Goal: Information Seeking & Learning: Compare options

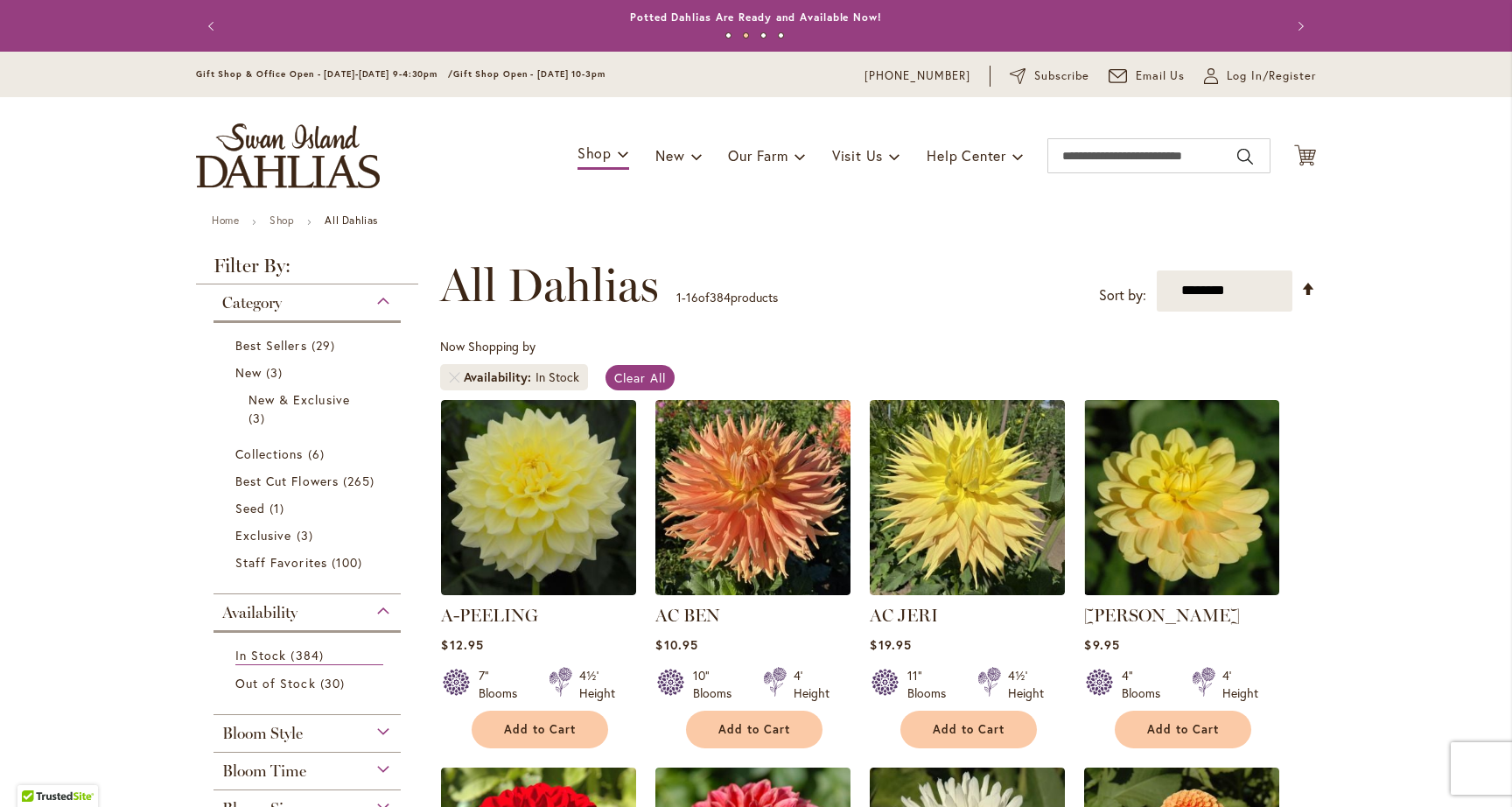
click at [435, 212] on div "Toggle Nav Shop Dahlia Tubers Collections Fresh Cut Dahlias Gardening Supplies …" at bounding box center [756, 156] width 1156 height 117
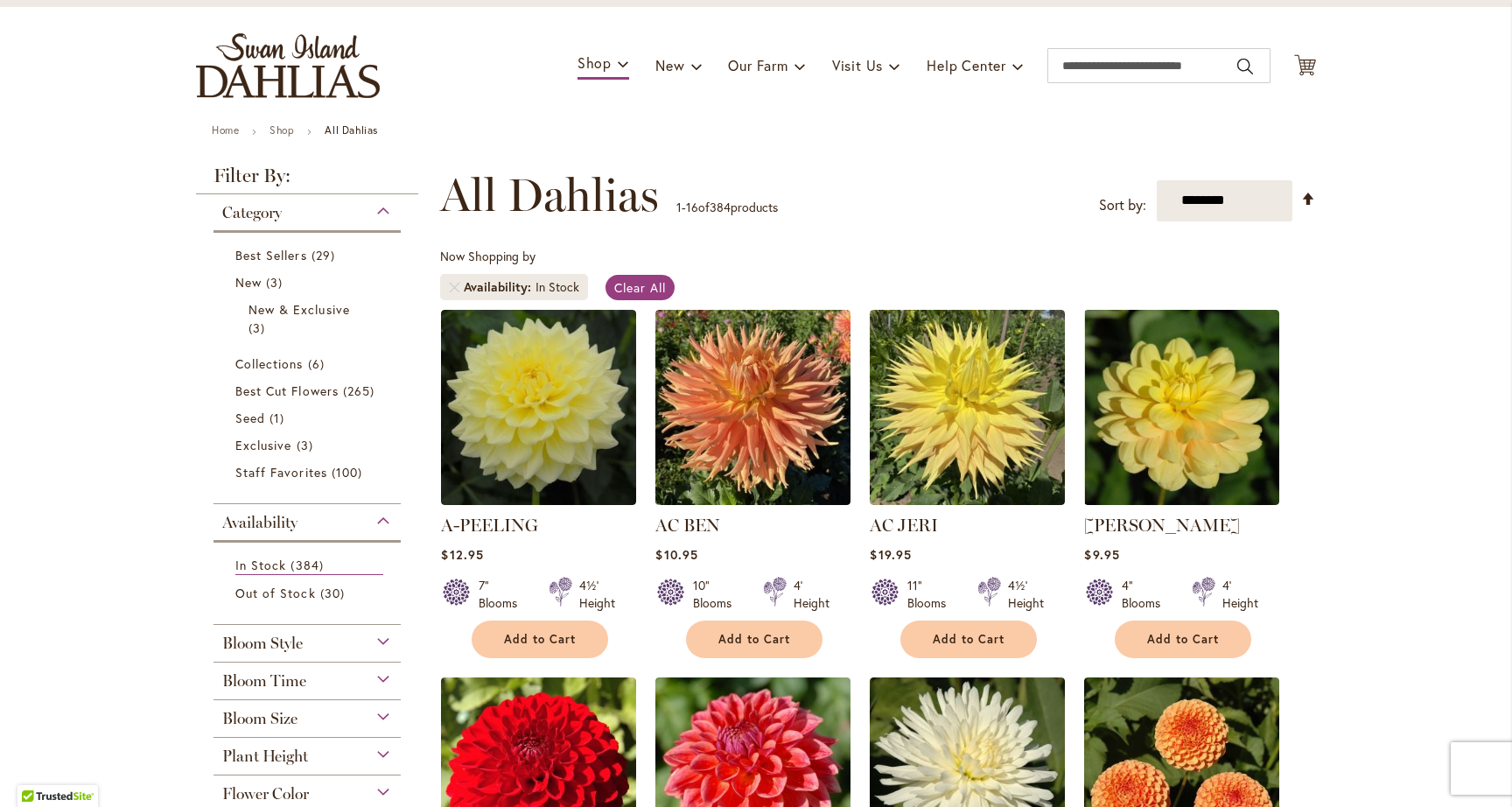
scroll to position [94, 0]
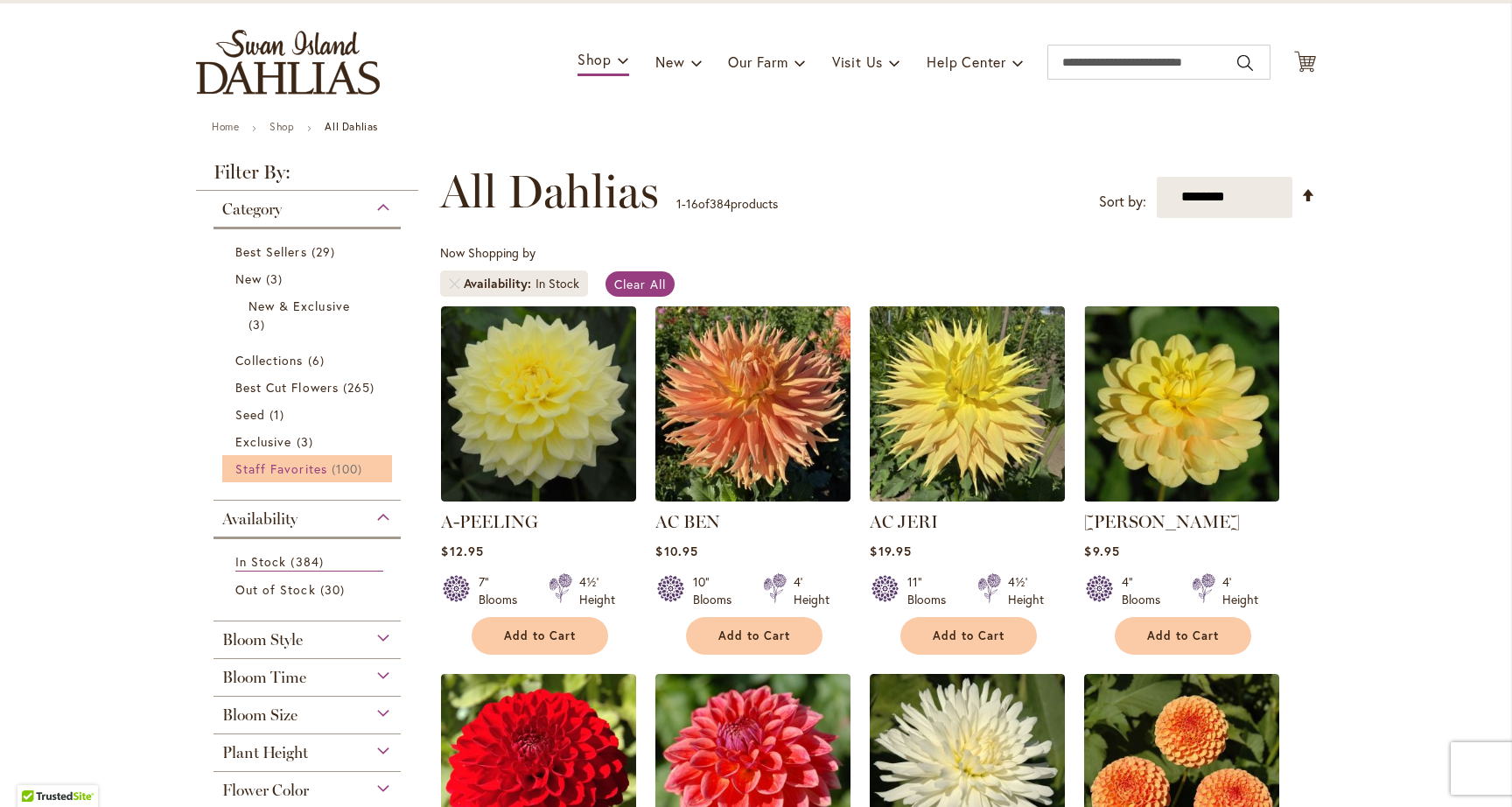
click at [279, 466] on span "Staff Favorites" at bounding box center [281, 468] width 92 height 17
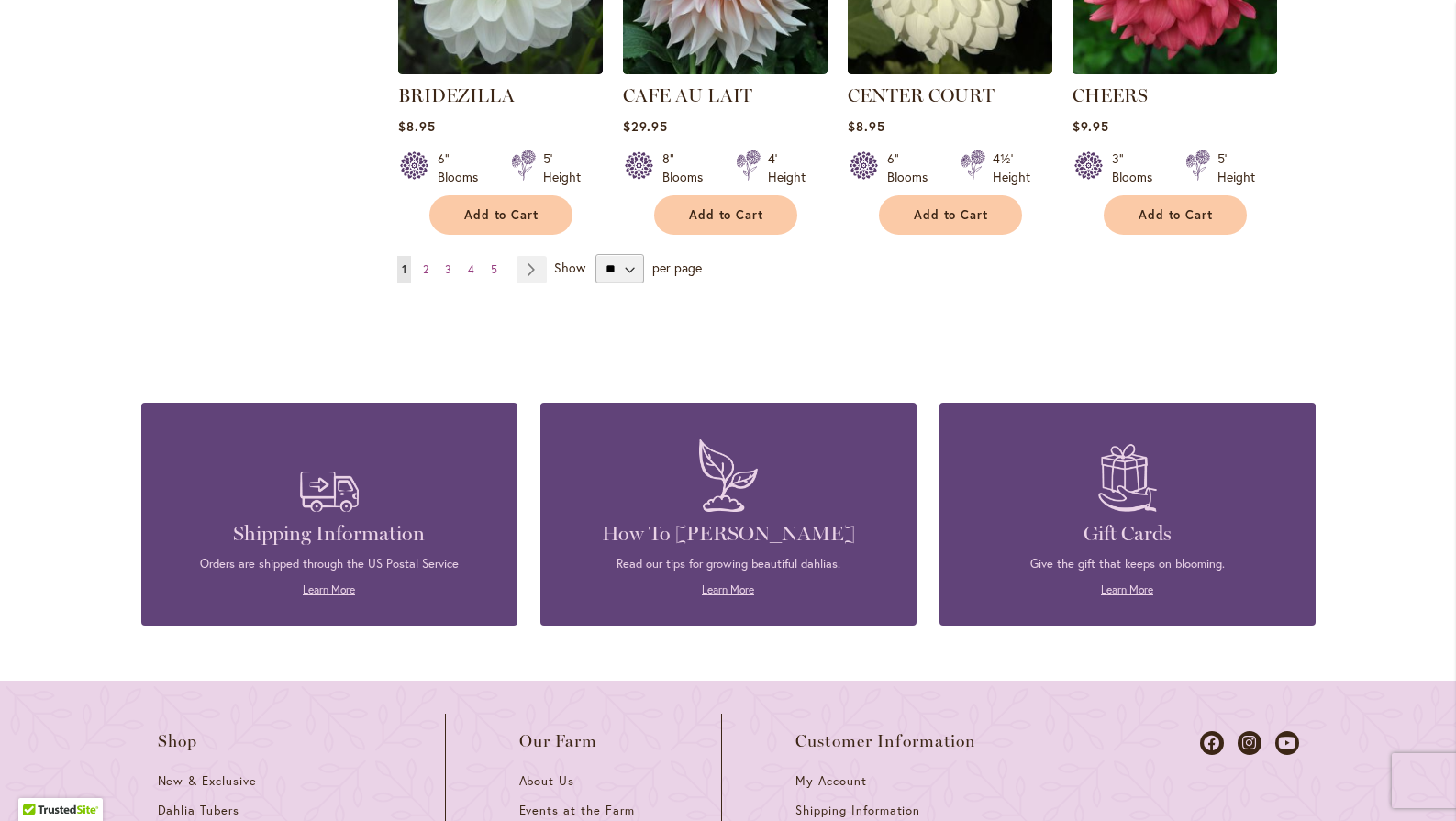
scroll to position [1666, 0]
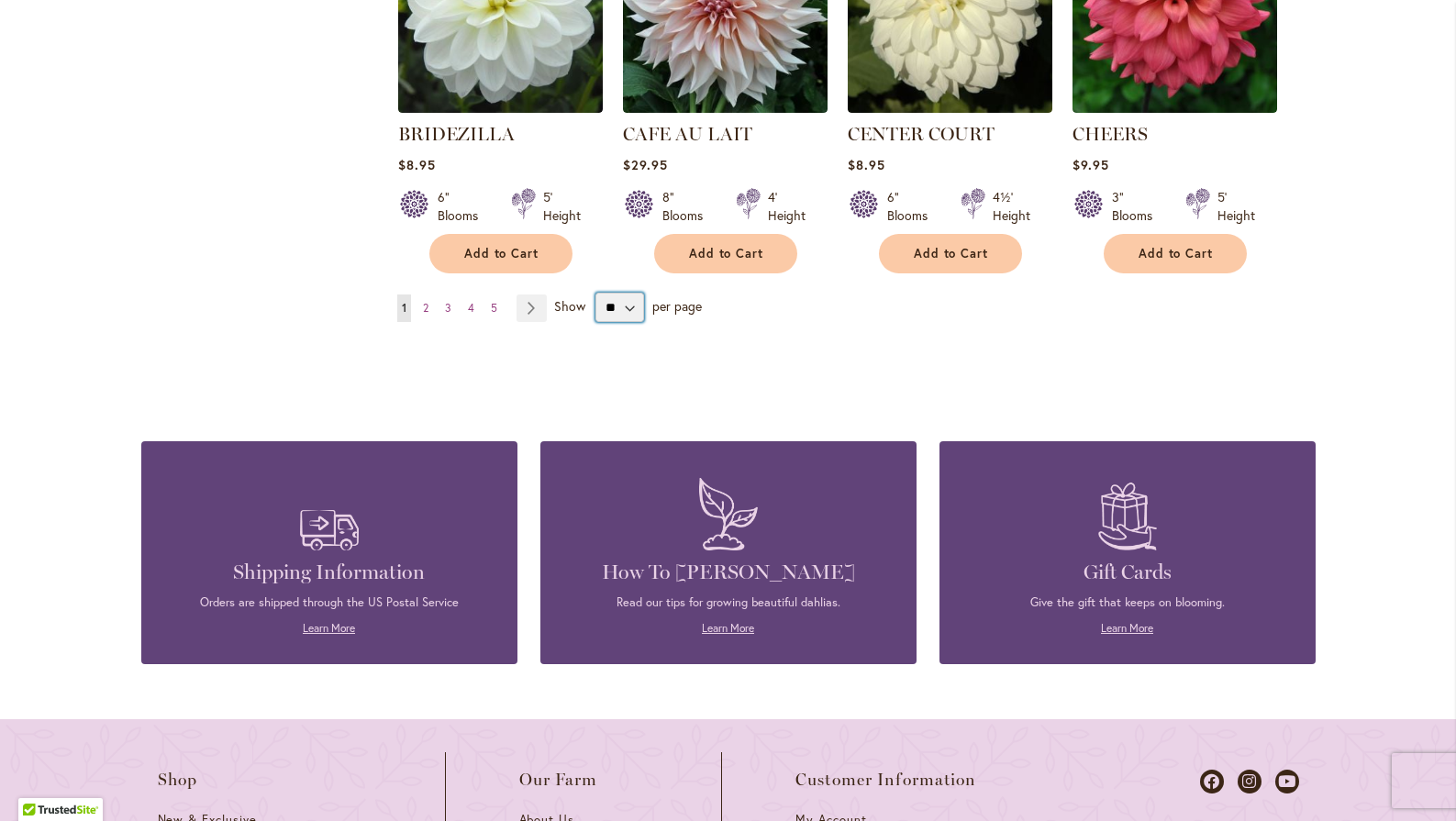
select select "**"
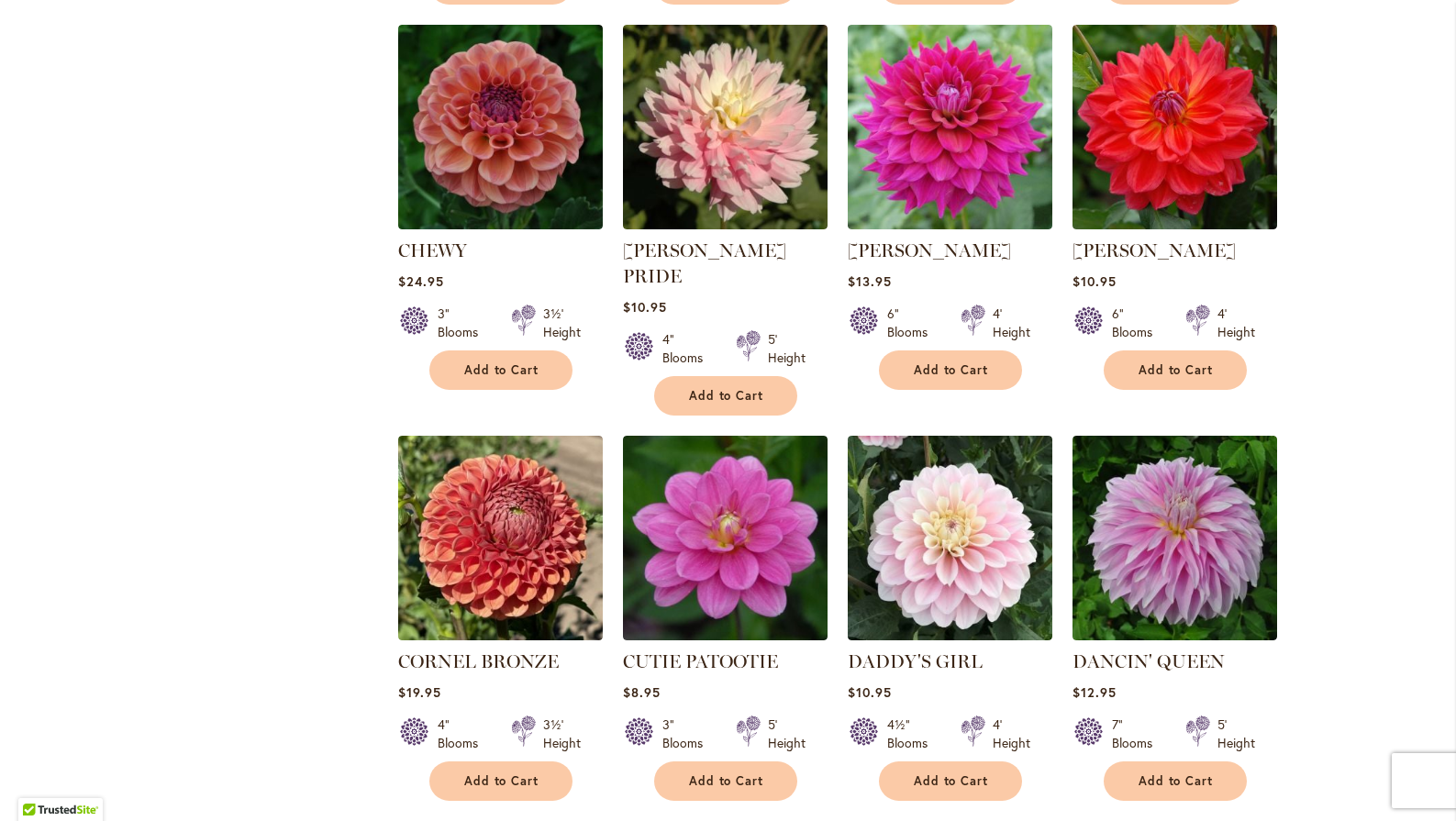
scroll to position [1915, 0]
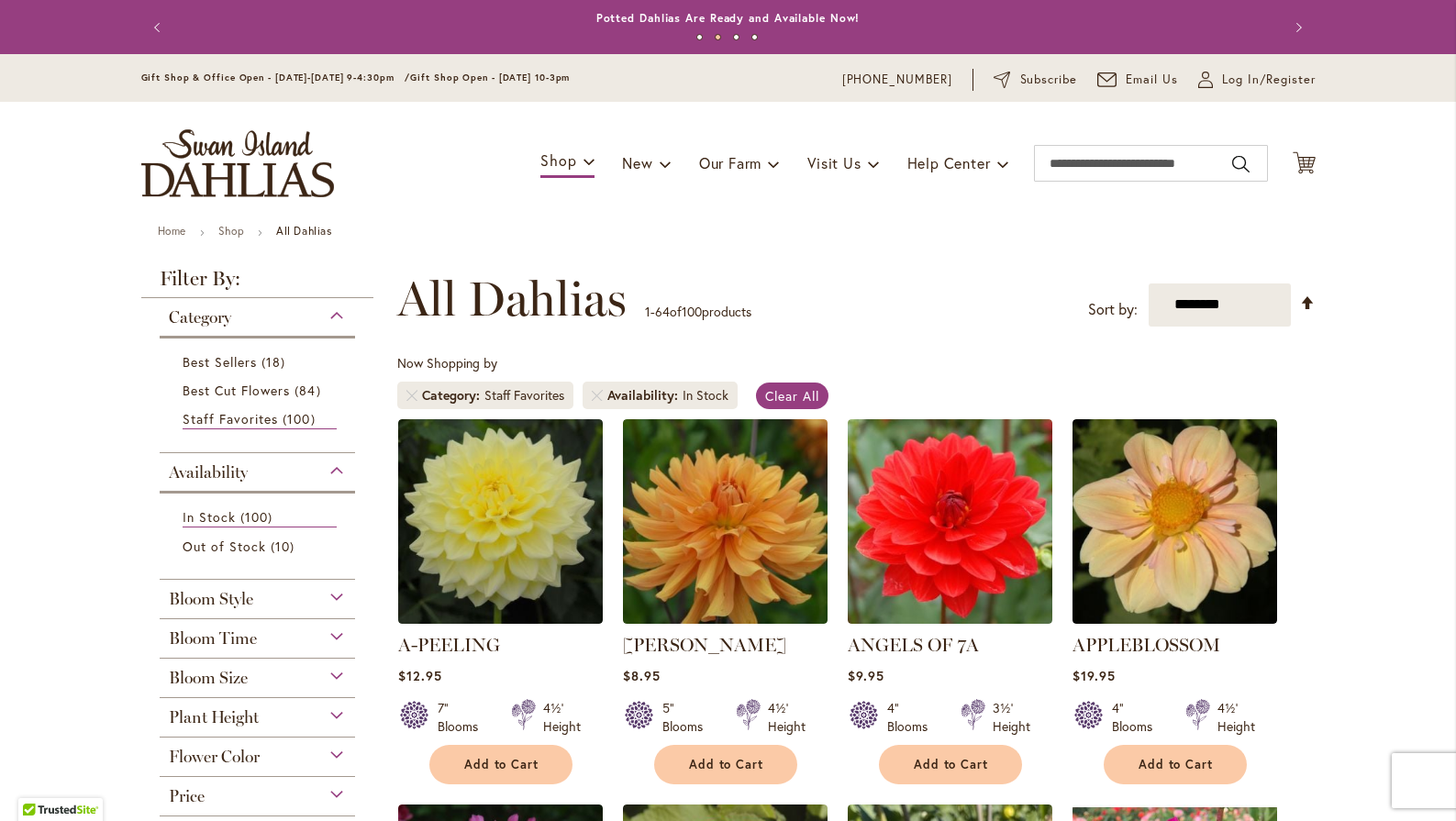
scroll to position [0, 0]
click at [256, 367] on span "Best Sellers" at bounding box center [220, 361] width 75 height 18
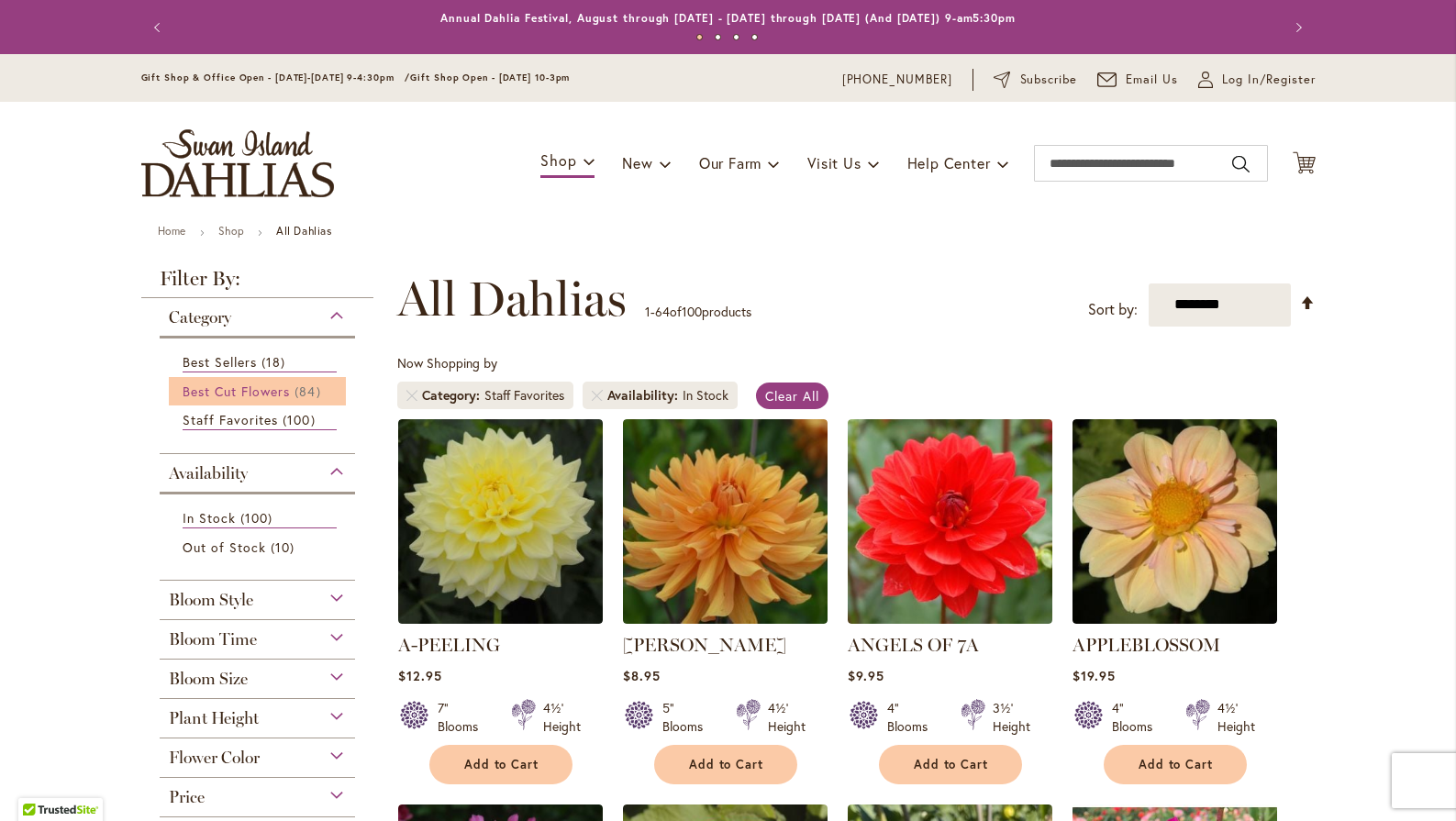
click at [199, 383] on span "Best Cut Flowers" at bounding box center [236, 391] width 108 height 18
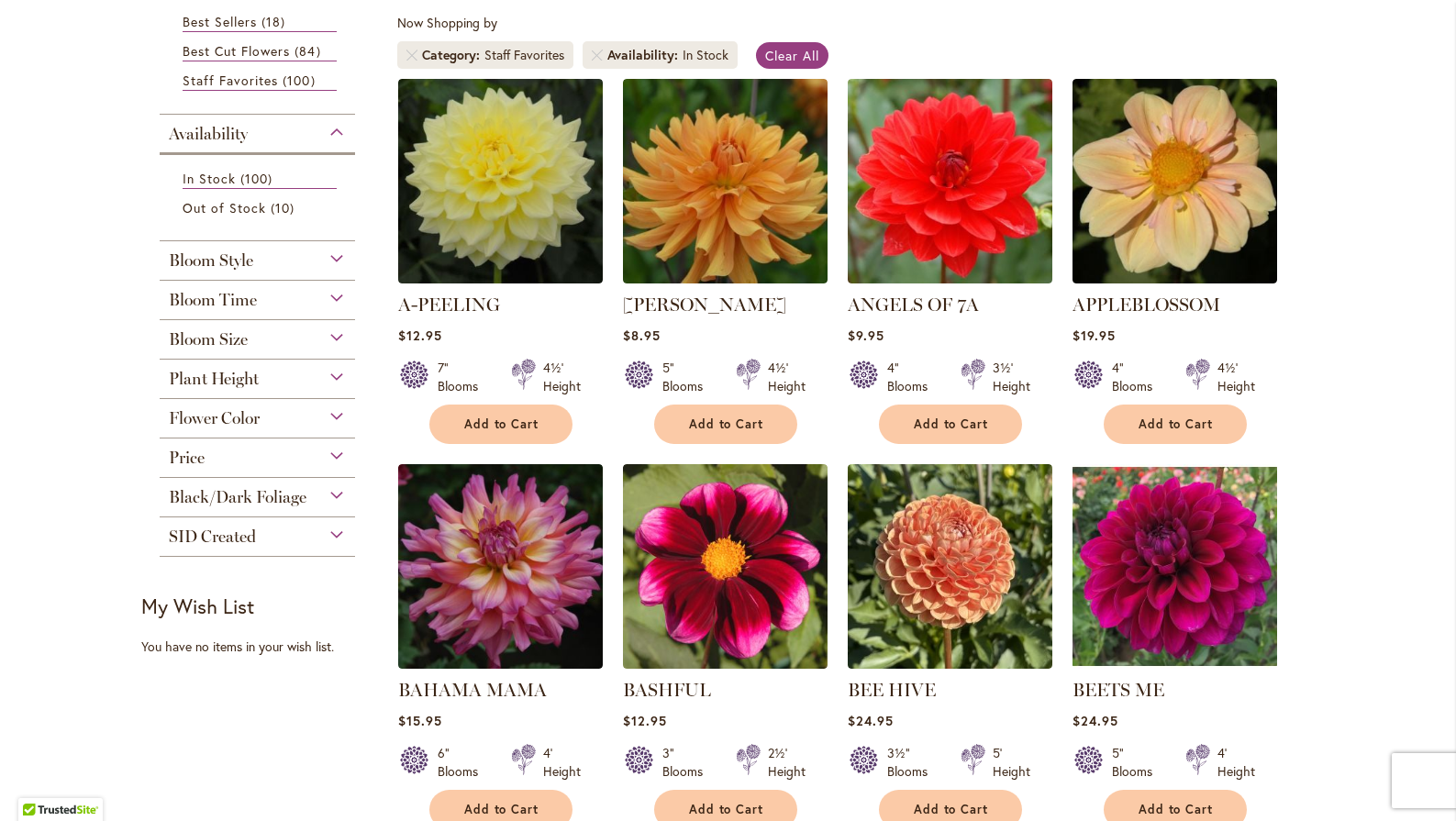
click at [255, 256] on div "Bloom Style" at bounding box center [257, 255] width 196 height 29
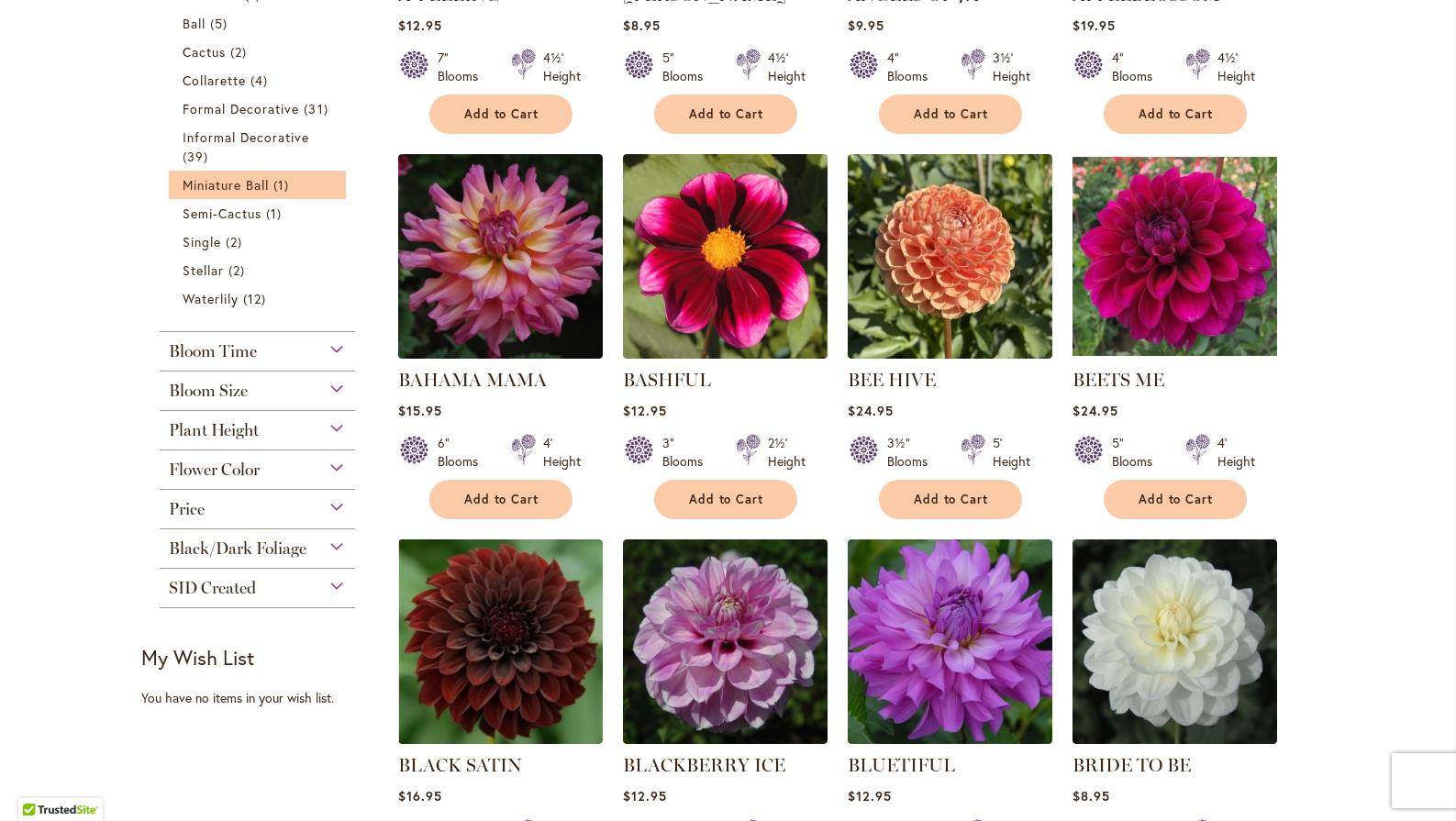
scroll to position [660, 0]
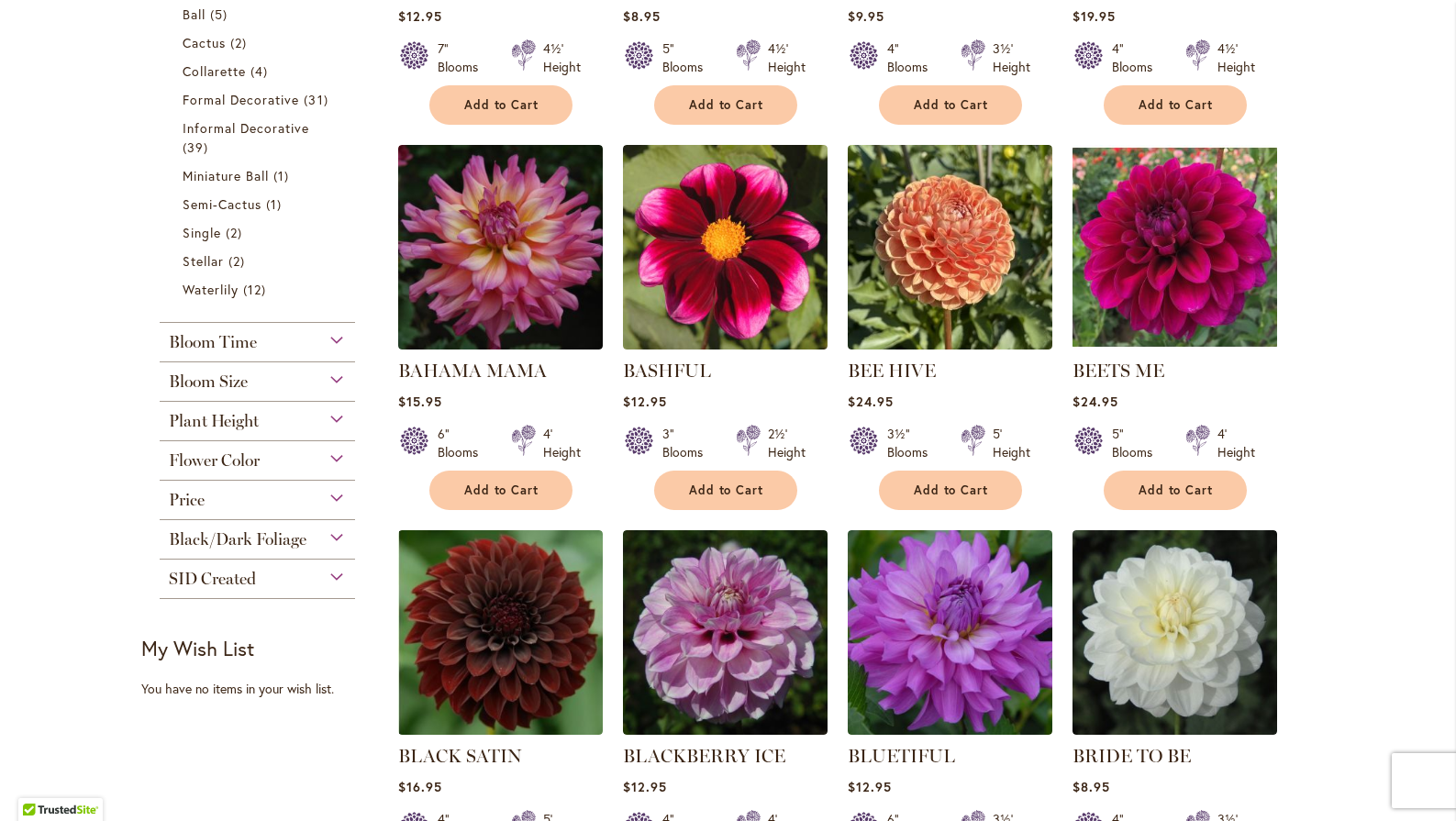
click at [232, 340] on span "Bloom Time" at bounding box center [213, 342] width 88 height 21
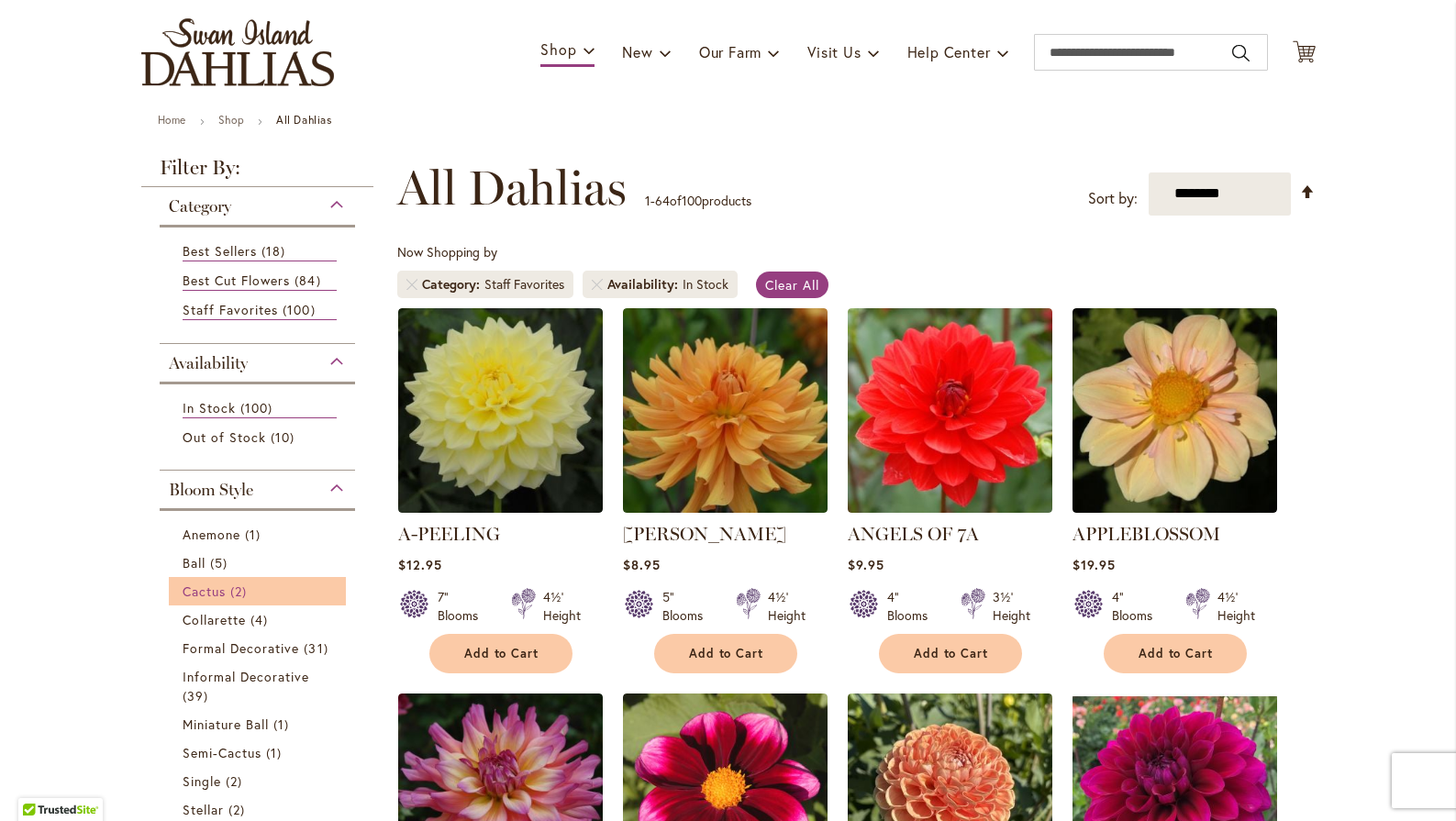
scroll to position [107, 0]
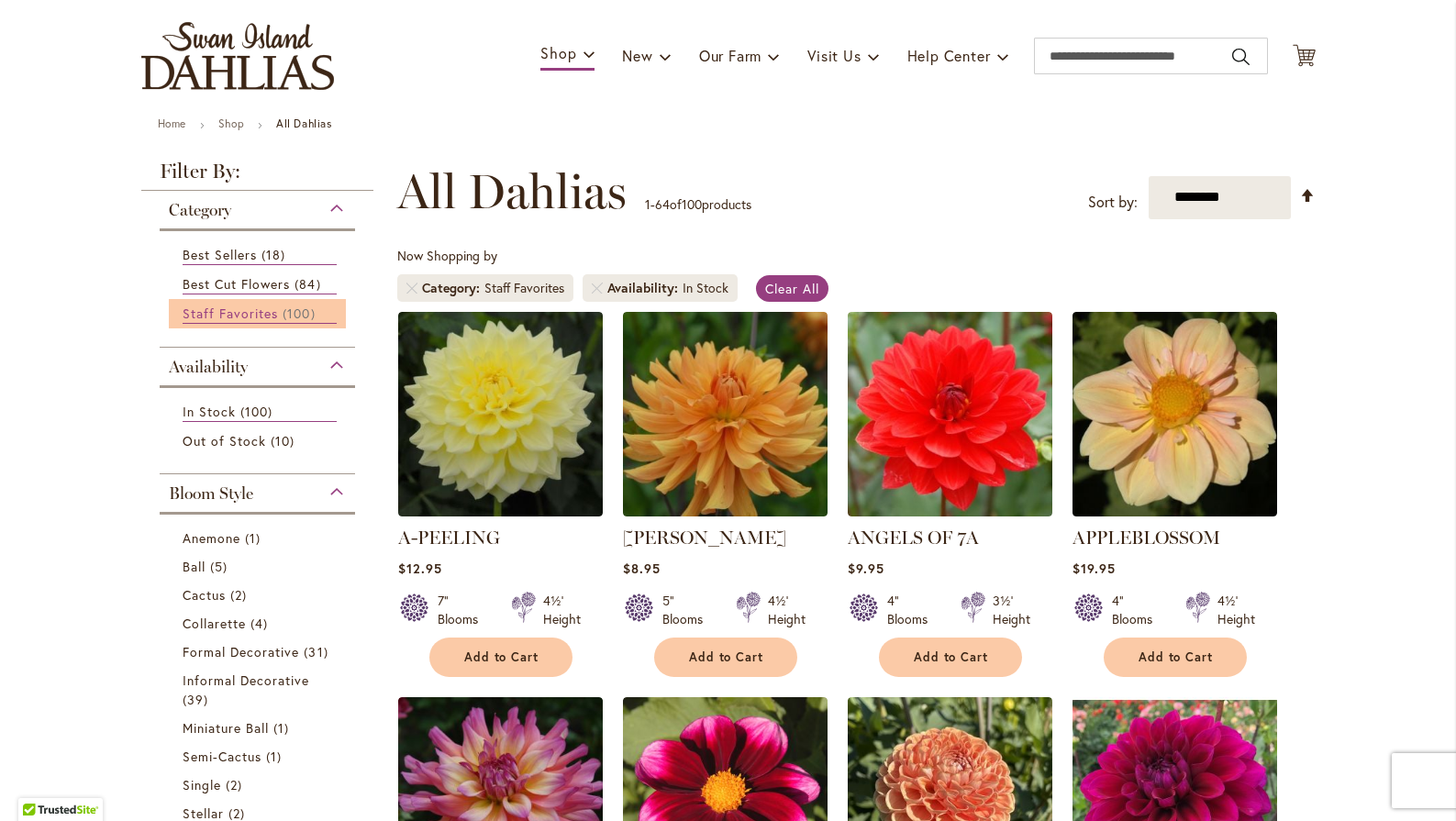
click at [237, 315] on span "Staff Favorites" at bounding box center [231, 313] width 97 height 18
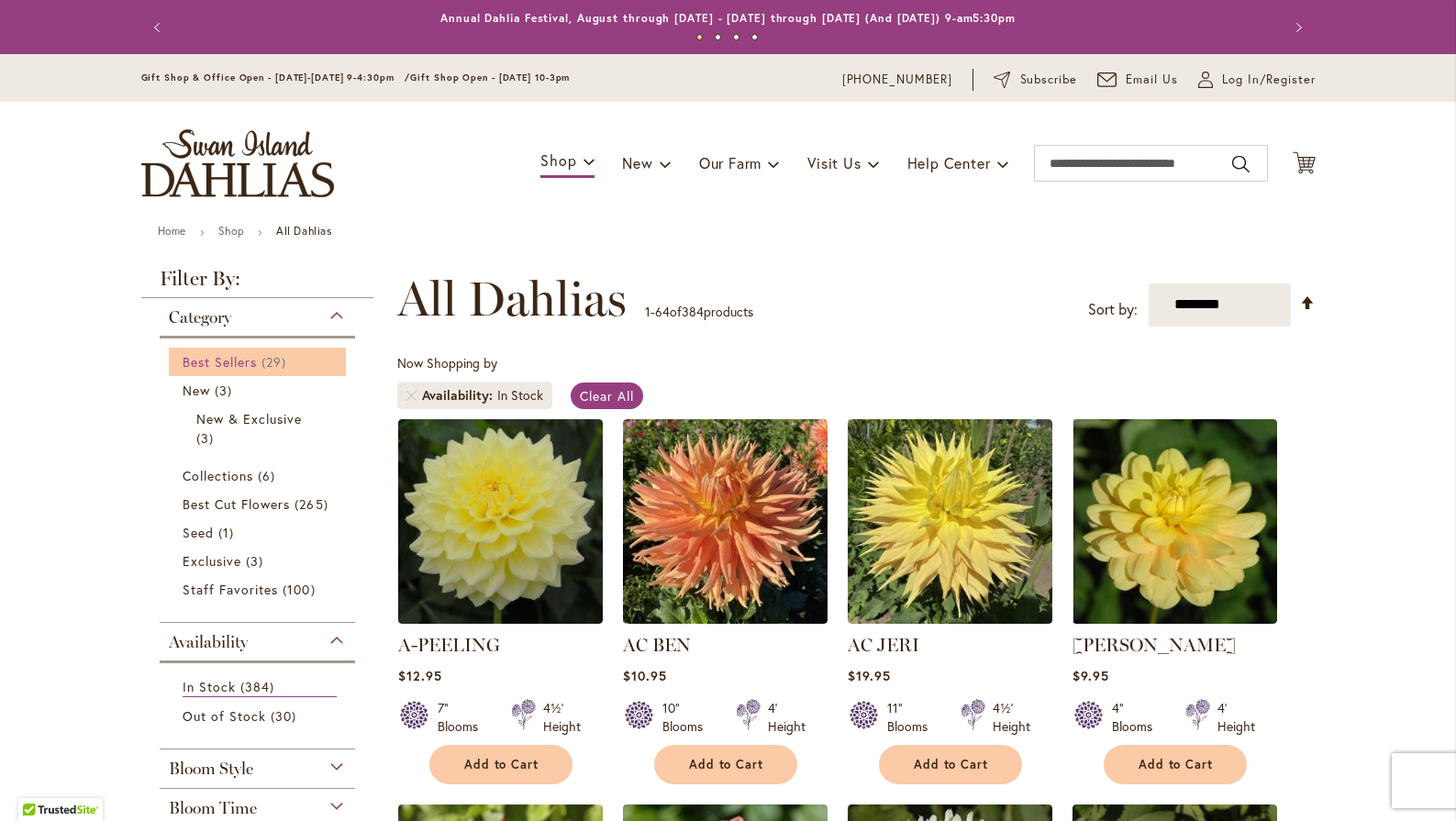
click at [233, 357] on span "Best Sellers" at bounding box center [220, 361] width 75 height 18
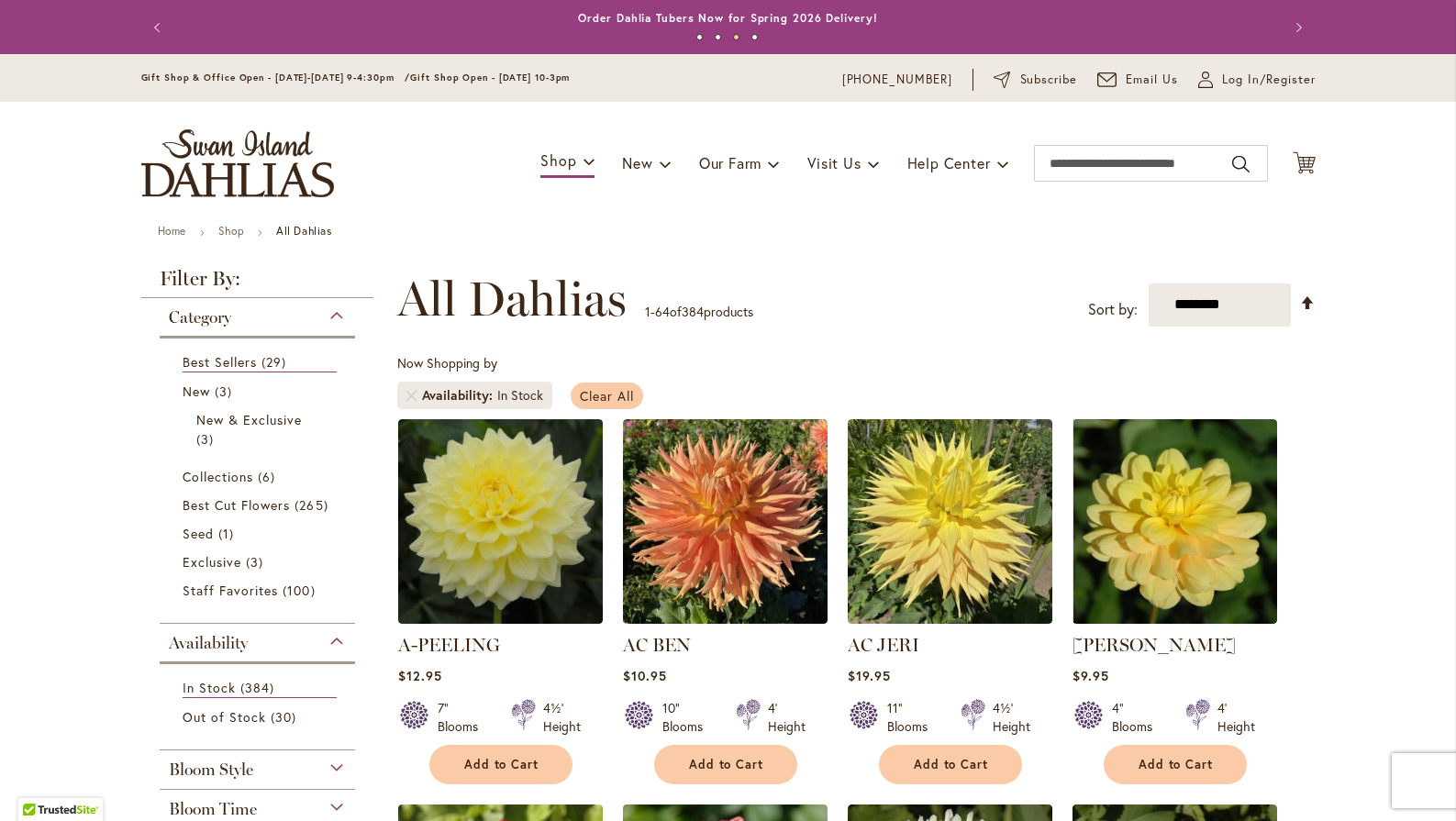
click at [597, 390] on span "Clear All" at bounding box center [607, 396] width 54 height 18
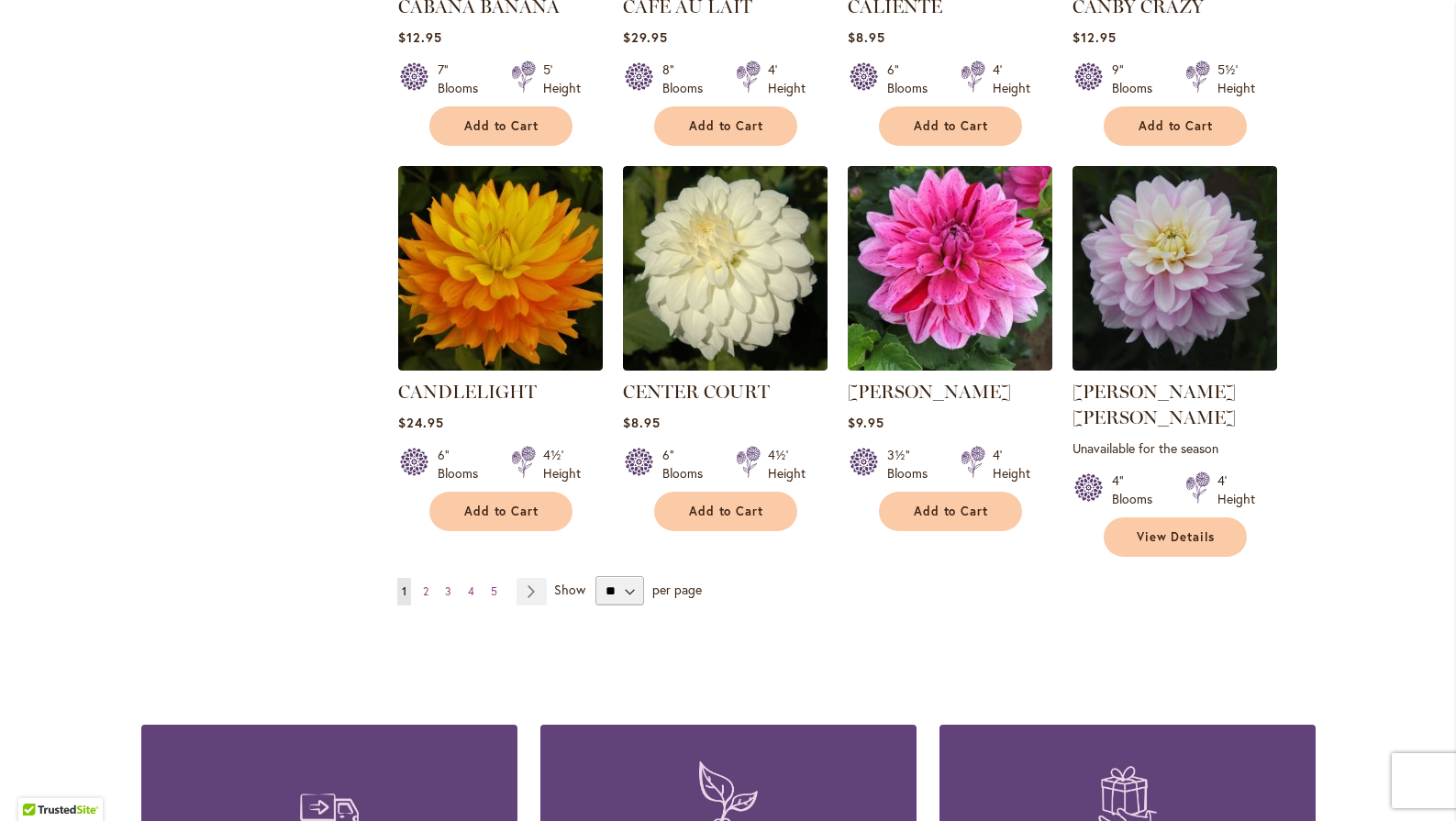
scroll to position [6169, 0]
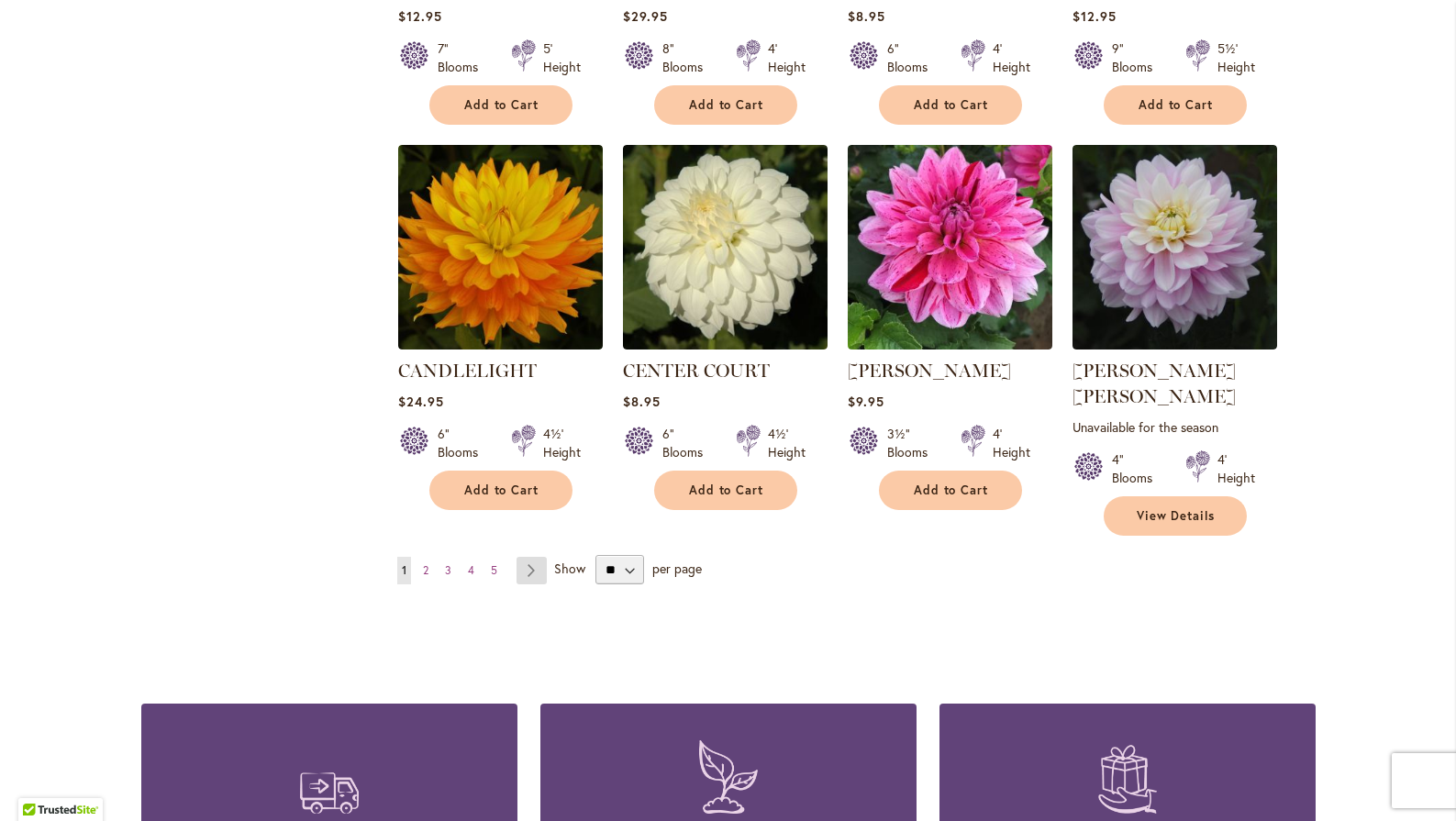
click at [530, 556] on link "Page Next" at bounding box center [531, 570] width 30 height 27
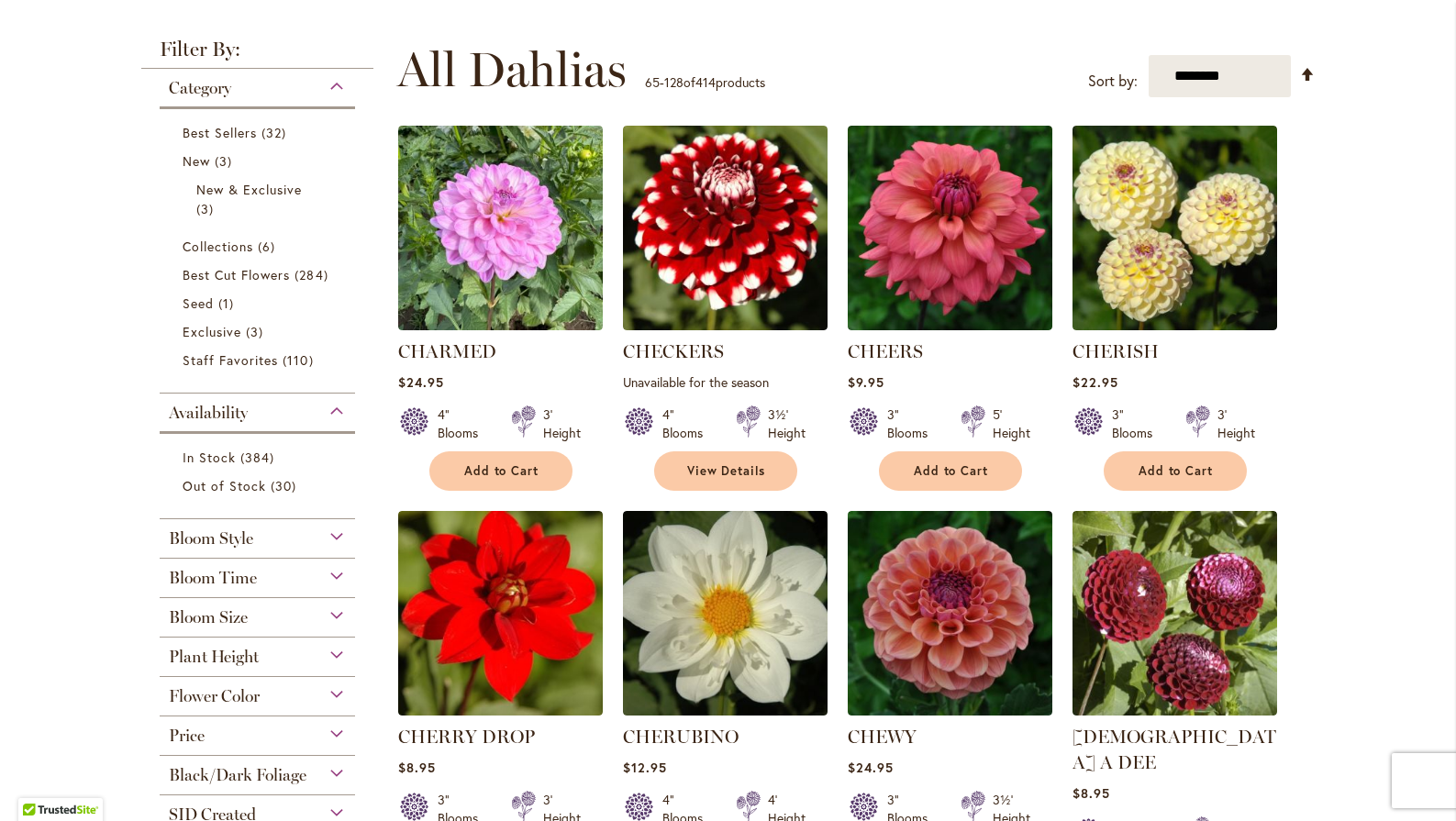
scroll to position [318, 0]
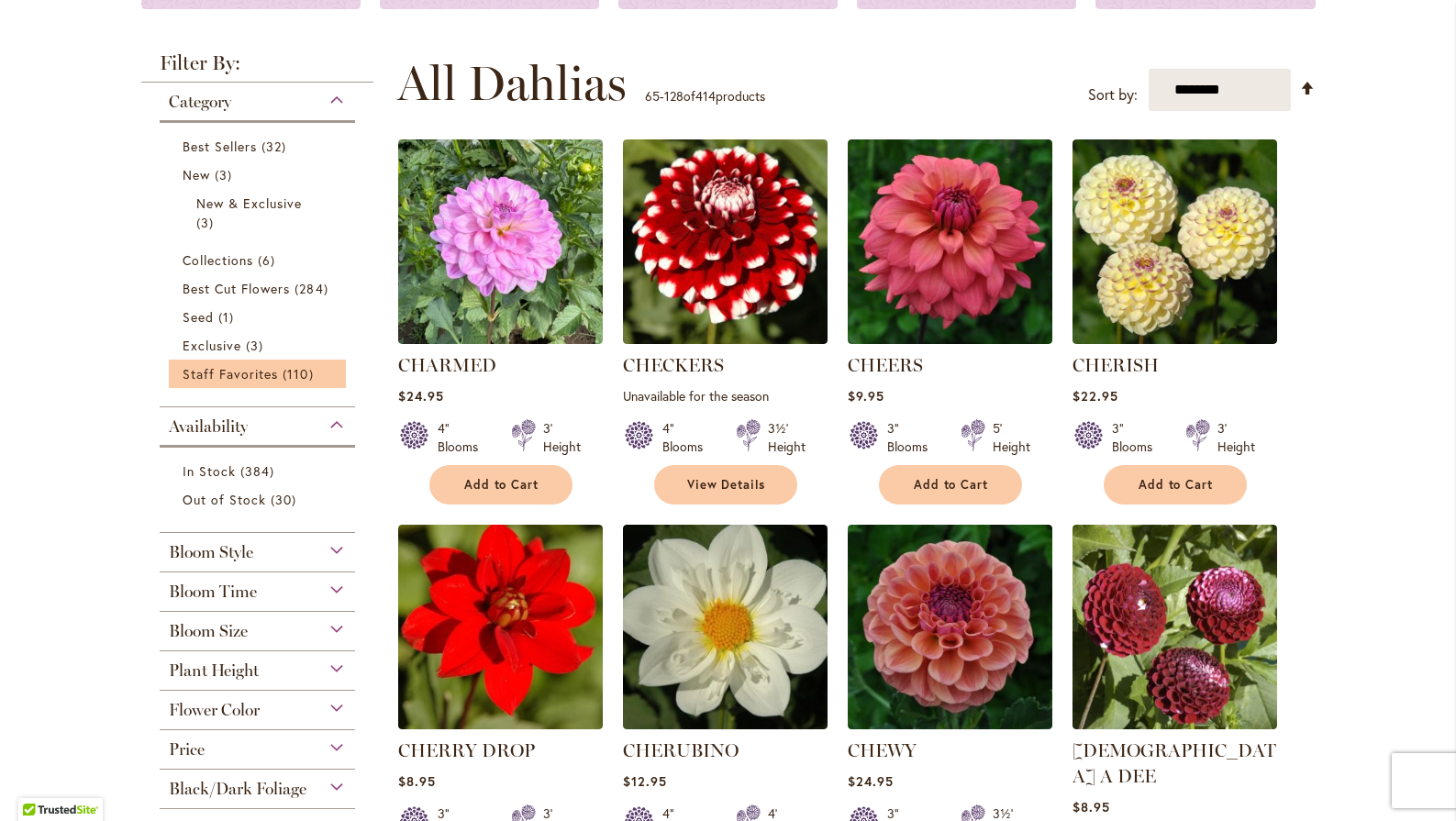
click at [226, 359] on li "Staff Favorites 110 items" at bounding box center [258, 373] width 178 height 28
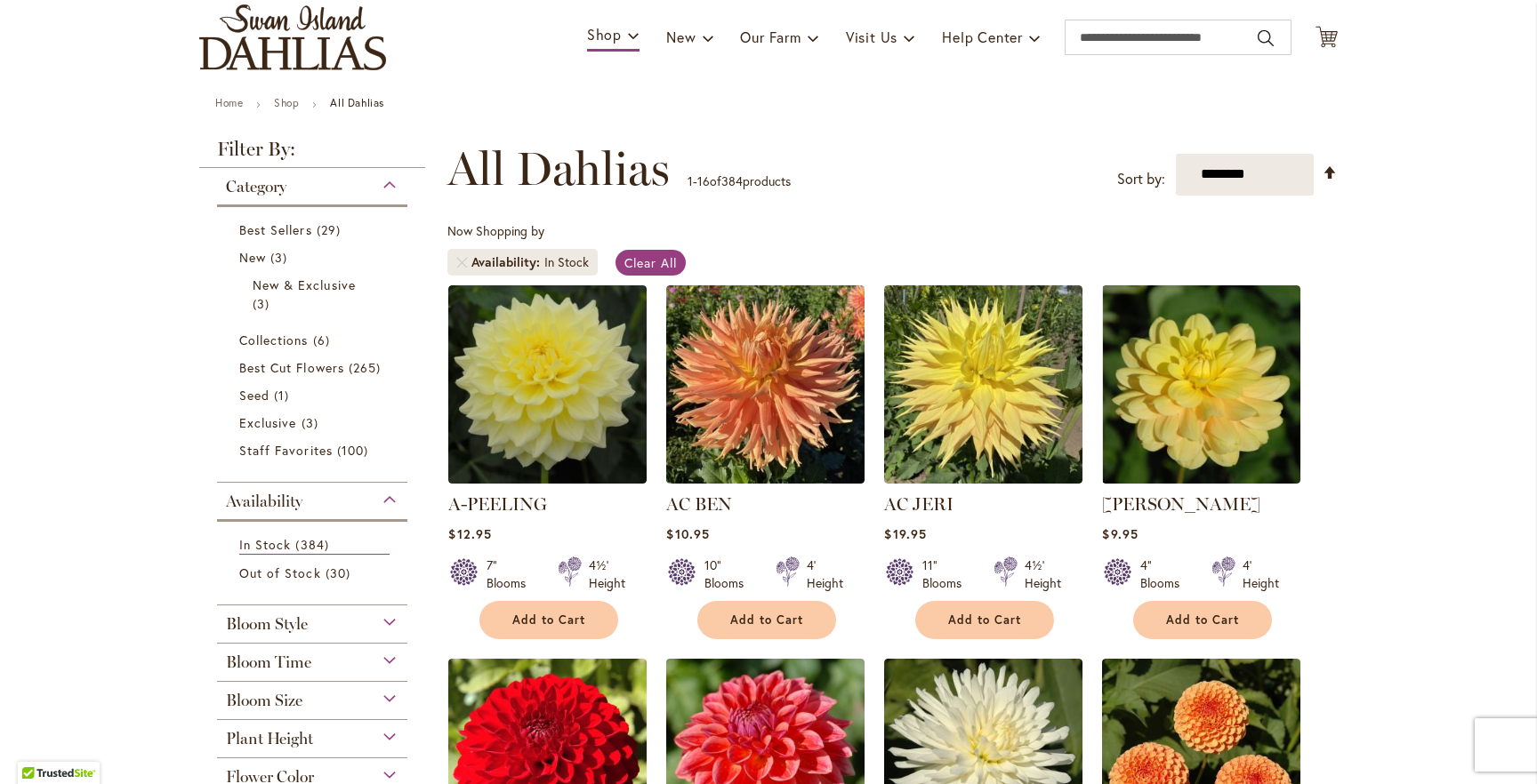
scroll to position [122, 0]
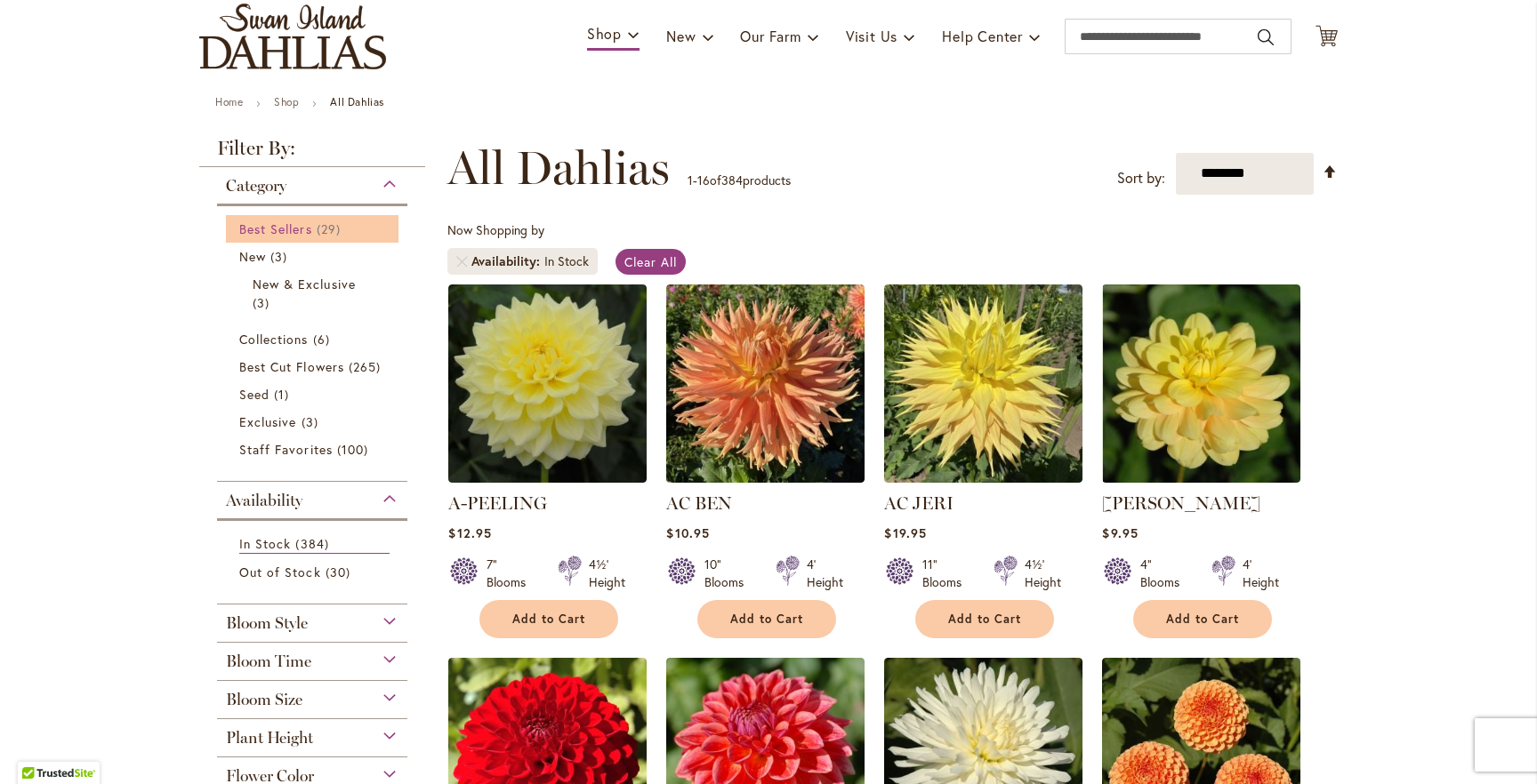
click at [327, 234] on span "29 items" at bounding box center [330, 228] width 28 height 19
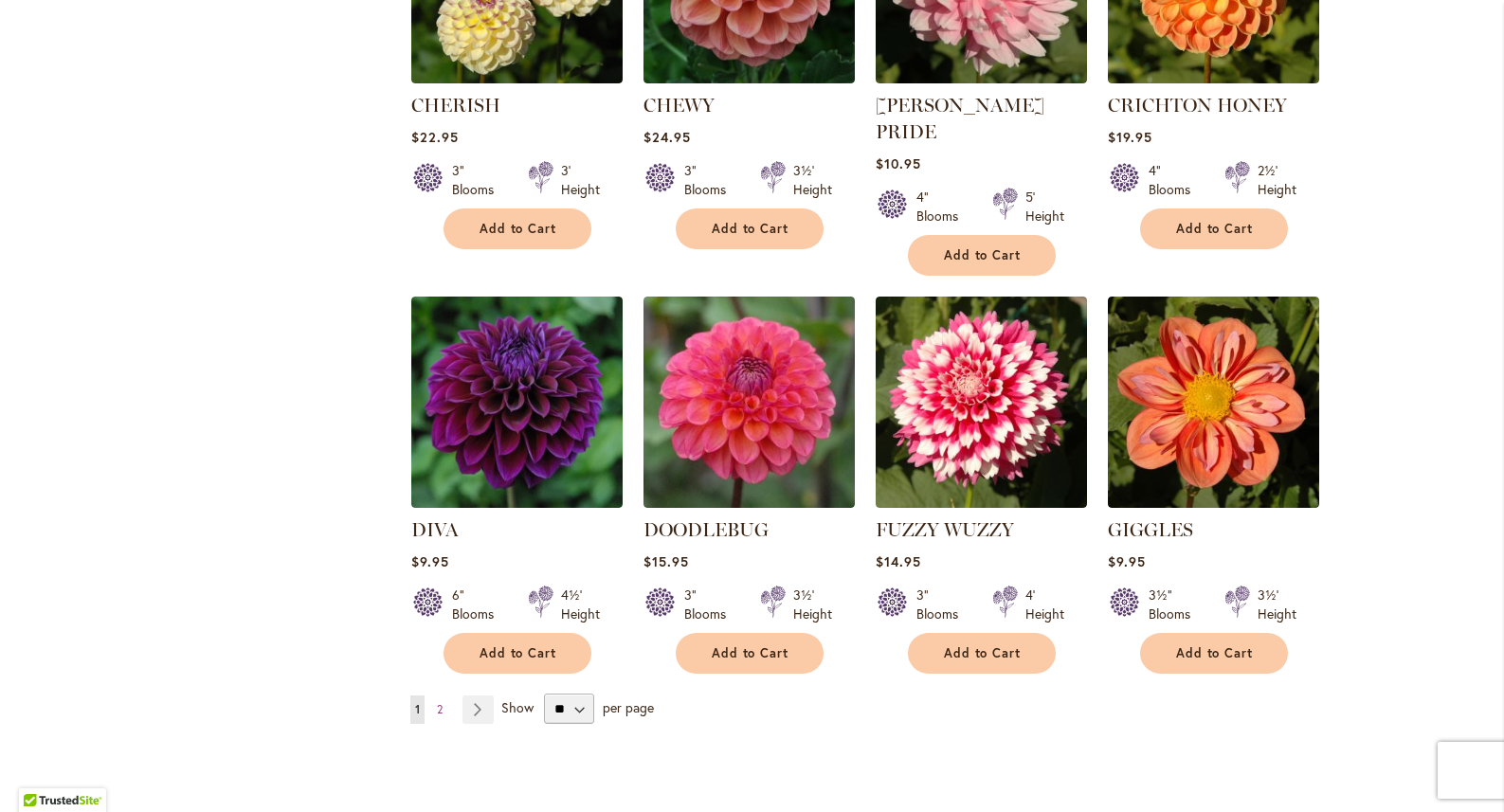
scroll to position [1370, 0]
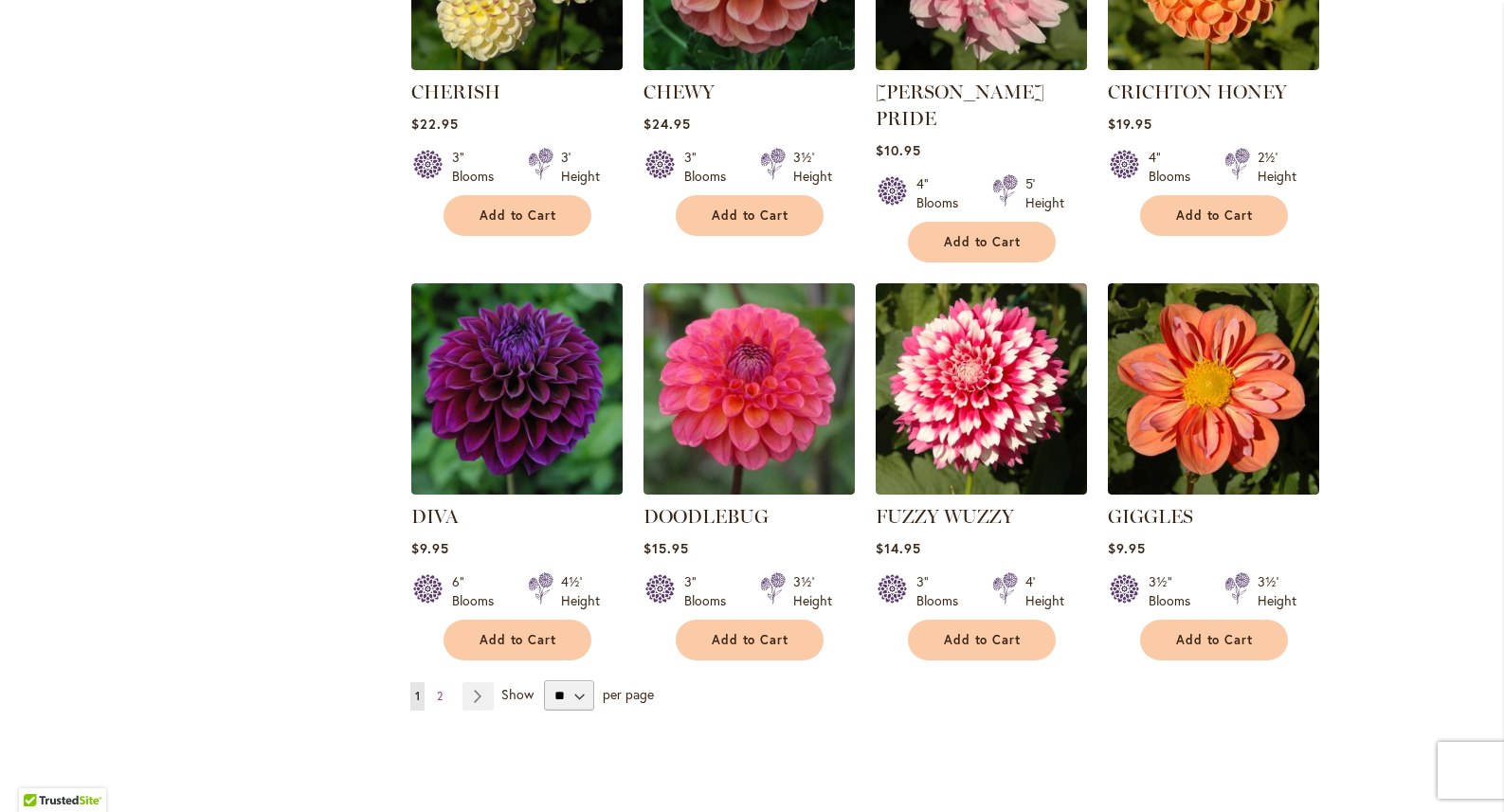
drag, startPoint x: 642, startPoint y: 484, endPoint x: 774, endPoint y: 490, distance: 132.1
click at [774, 491] on li "DOODLEBUG Rating: 100% 1 Review $15.95 3" Blooms 3½' Height Add to Cart" at bounding box center [749, 471] width 213 height 379
copy link "DOODLEBUG"
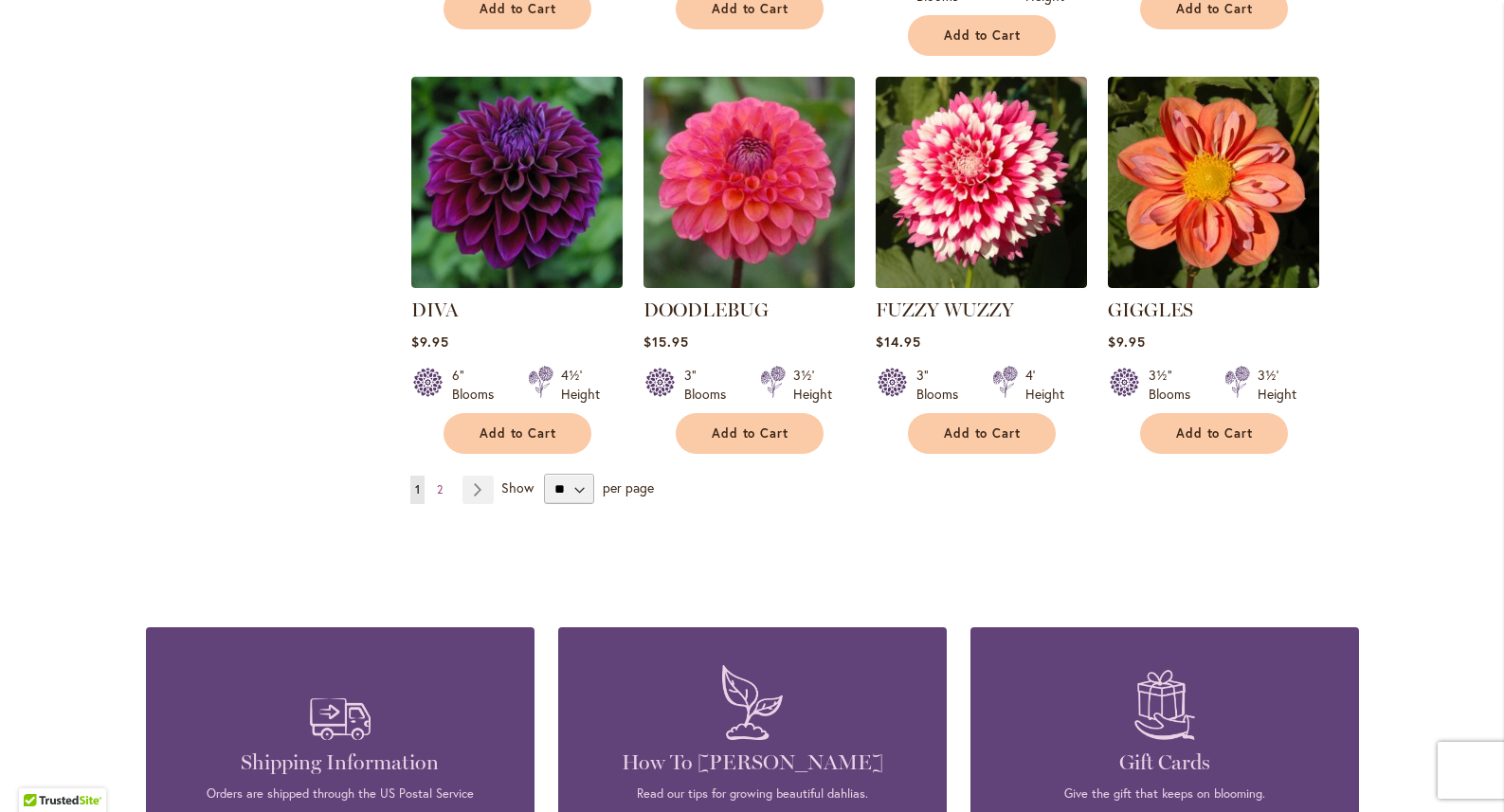
scroll to position [1571, 0]
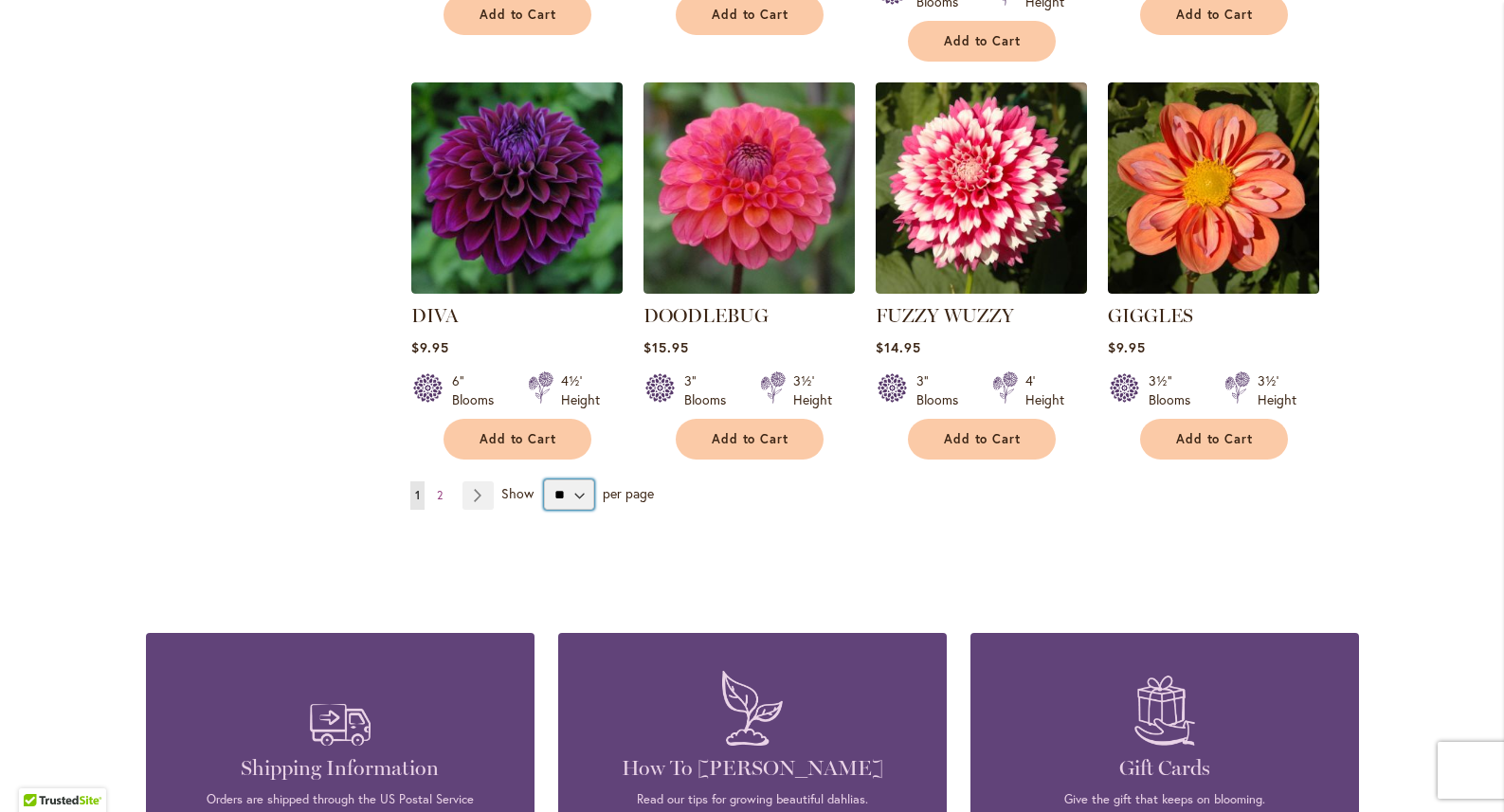
select select "**"
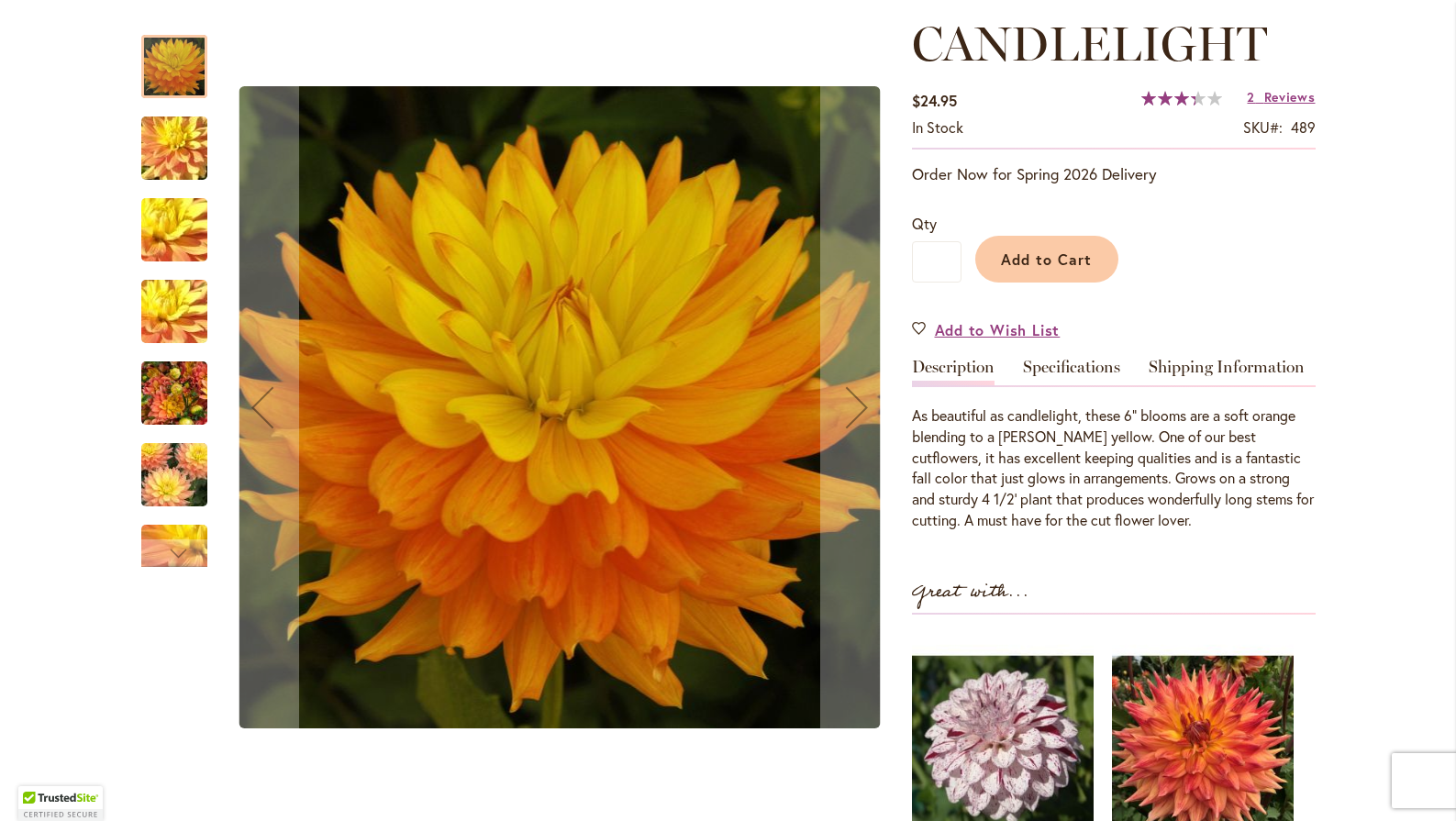
scroll to position [268, 0]
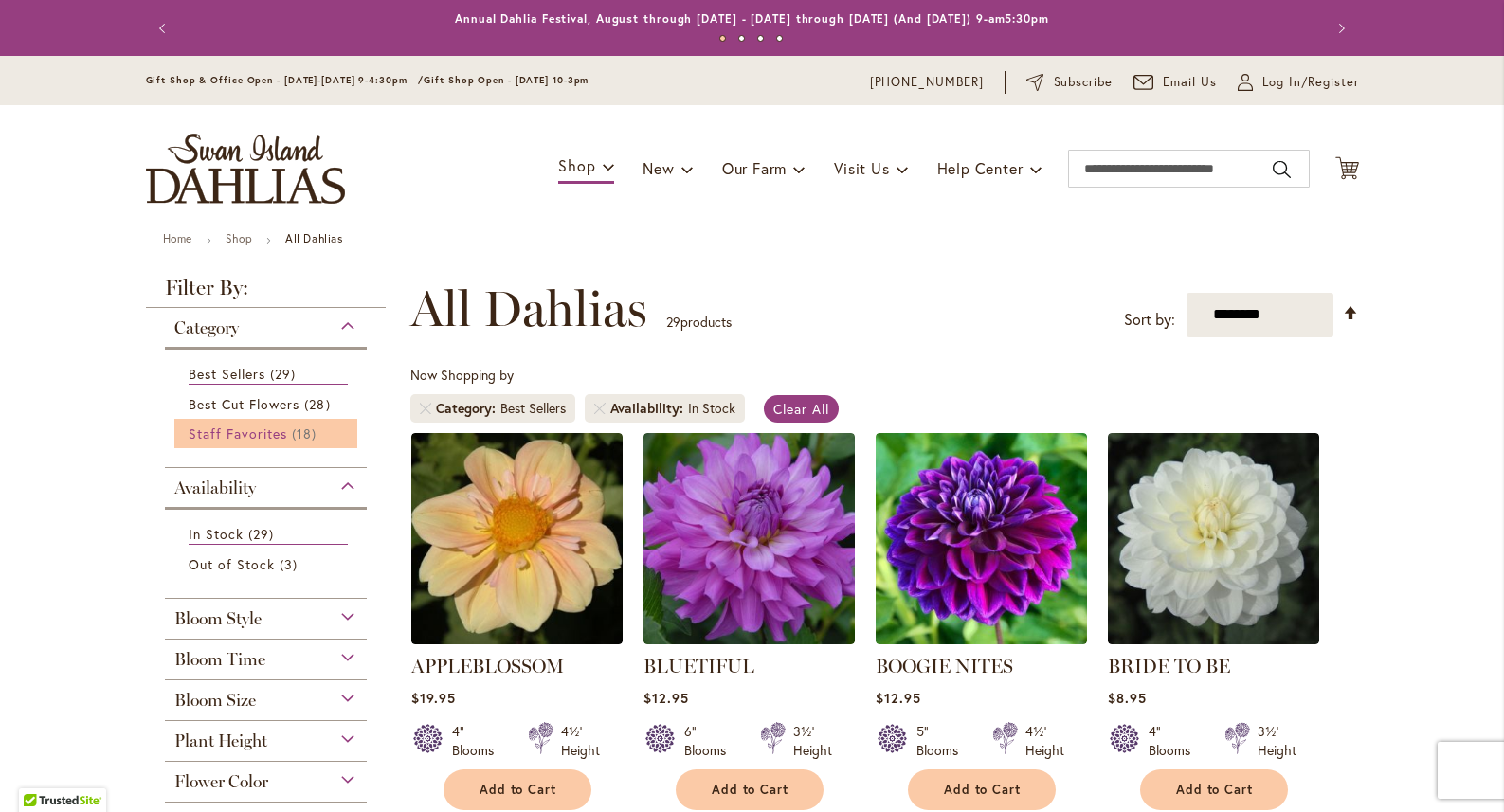
click at [201, 434] on span "Staff Favorites" at bounding box center [238, 433] width 100 height 18
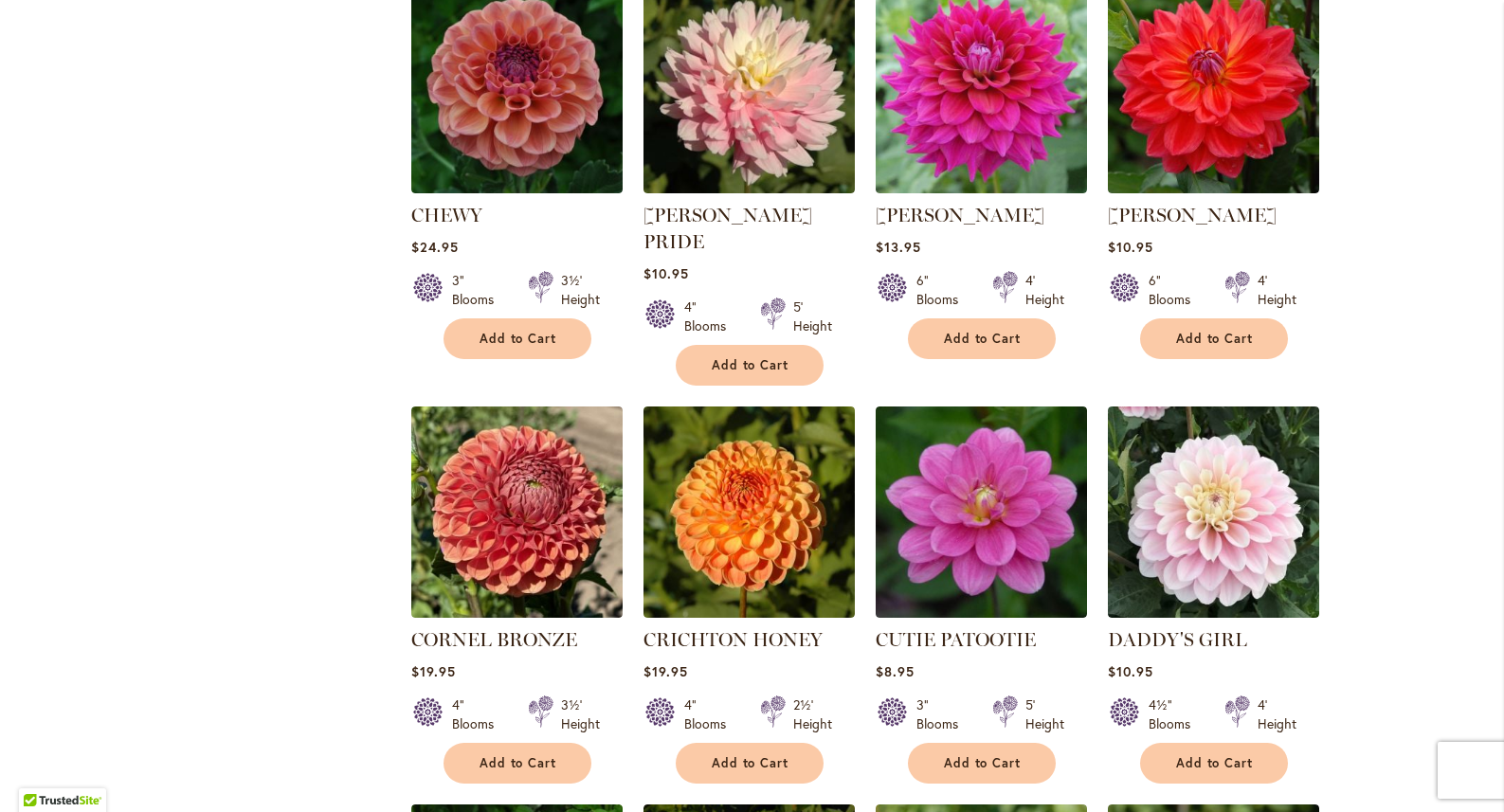
scroll to position [2459, 0]
